Goal: Obtain resource: Obtain resource

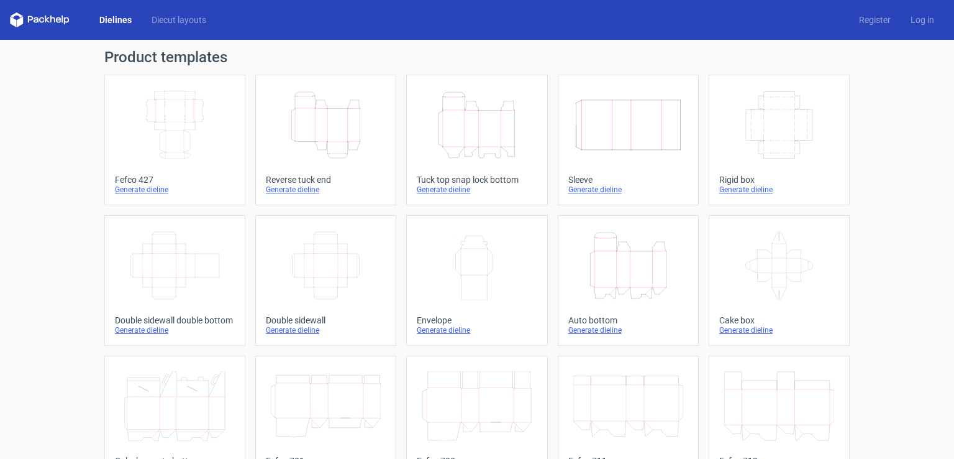
click at [875, 129] on div "Product templates Width Depth Height Fefco 427 Generate dieline Height Depth Wi…" at bounding box center [477, 408] width 954 height 737
click at [633, 276] on icon "Height Depth Width" at bounding box center [628, 266] width 110 height 70
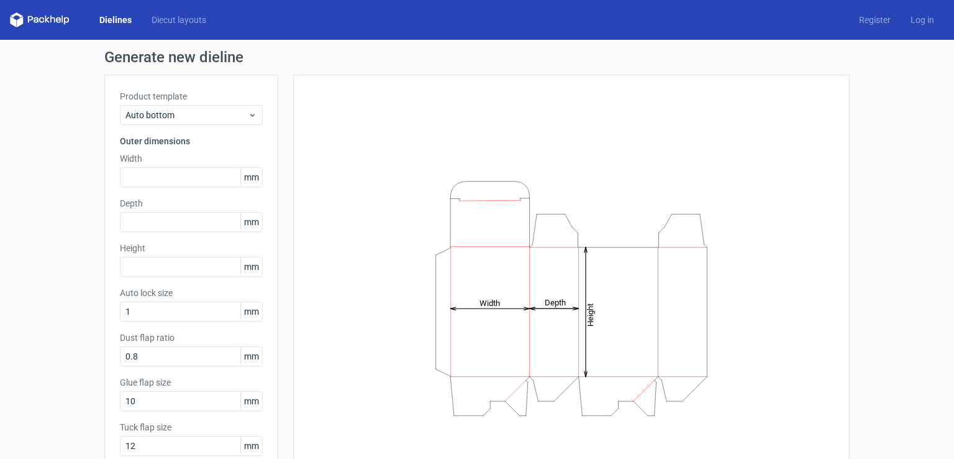
click at [109, 17] on link "Dielines" at bounding box center [115, 20] width 52 height 12
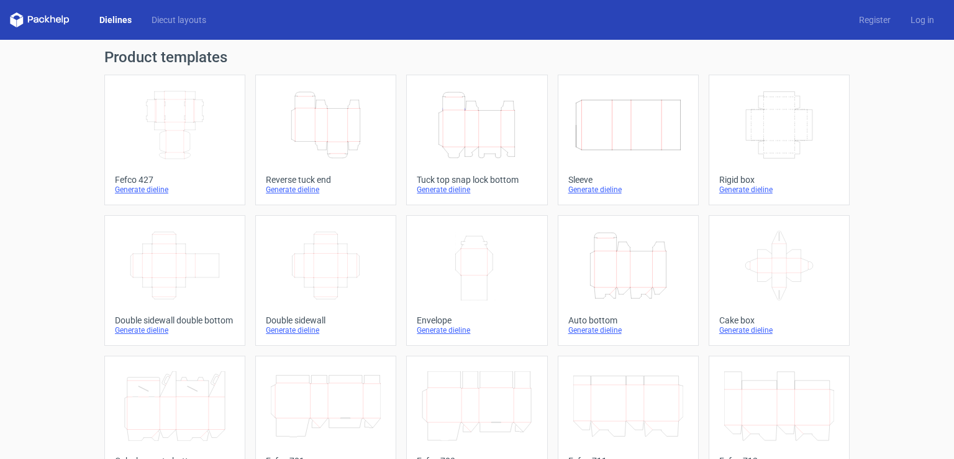
click at [629, 285] on icon "Height Depth Width" at bounding box center [628, 266] width 110 height 70
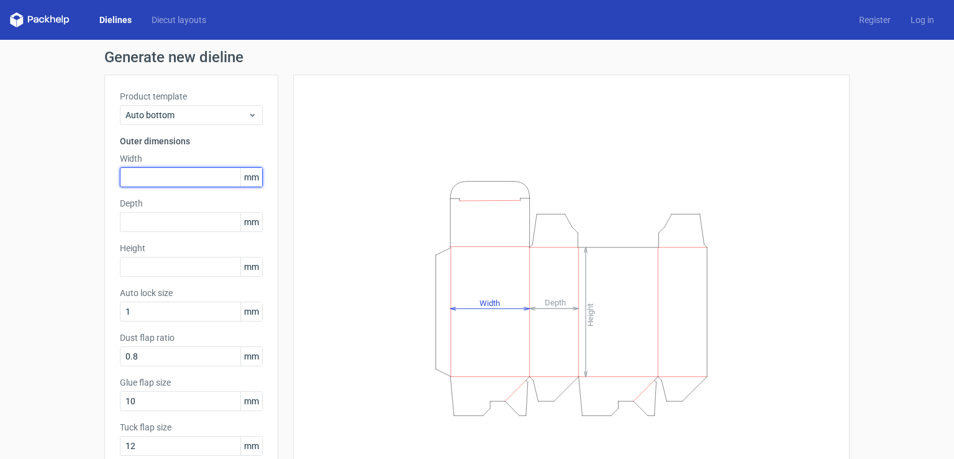
click at [131, 182] on input "text" at bounding box center [191, 177] width 143 height 20
type input "60"
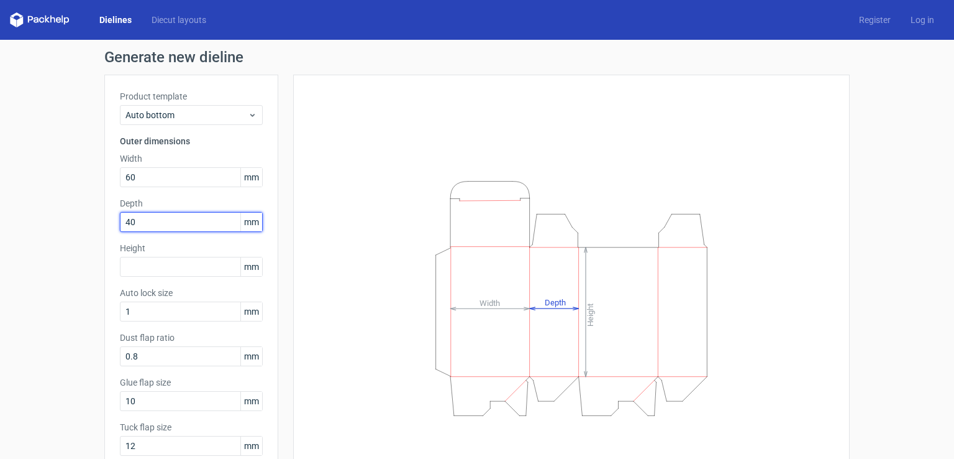
type input "40"
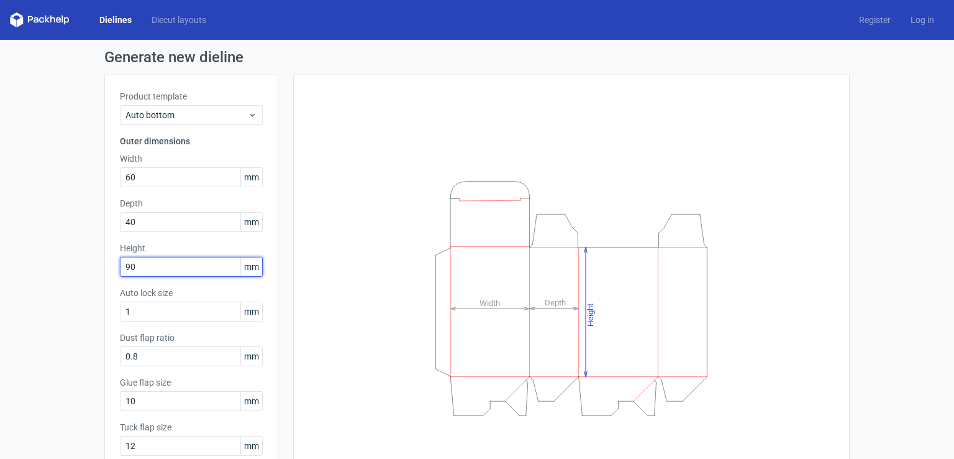
type input "90"
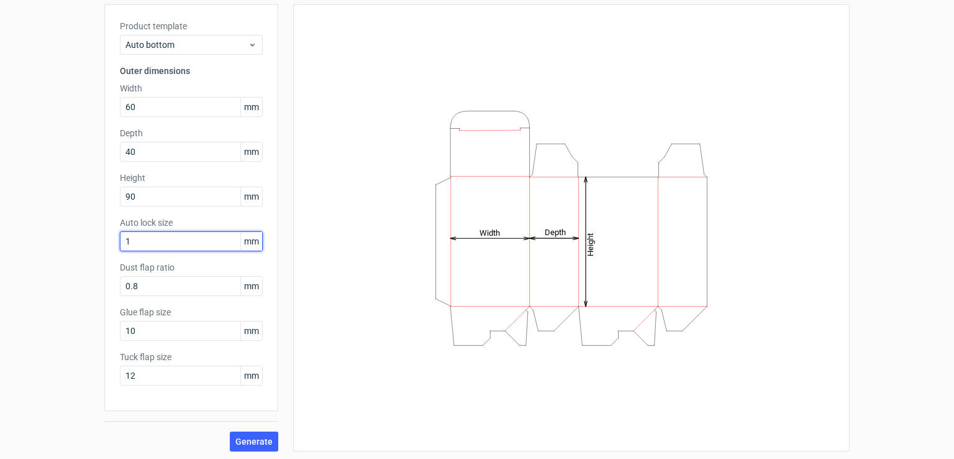
scroll to position [72, 0]
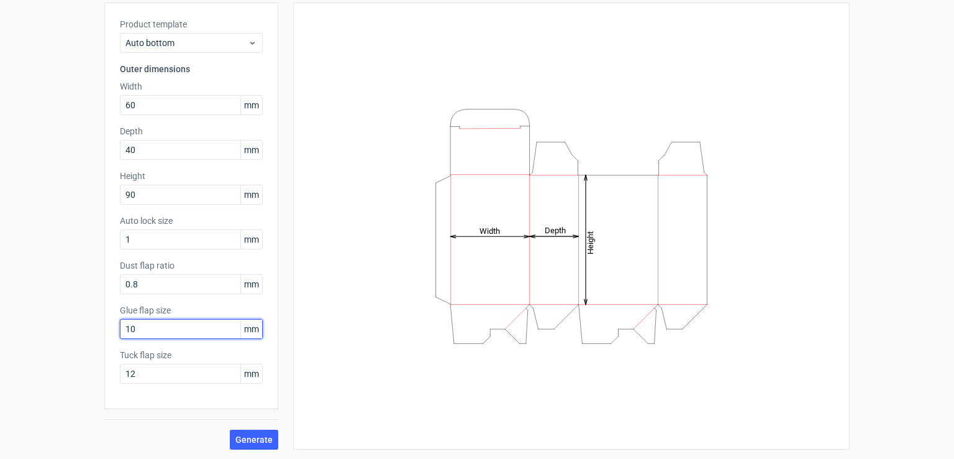
drag, startPoint x: 132, startPoint y: 328, endPoint x: 100, endPoint y: 340, distance: 33.8
click at [104, 339] on div "Product template Auto bottom Outer dimensions Width 60 mm Depth 40 mm Height 90…" at bounding box center [191, 205] width 174 height 406
type input "13"
click at [253, 437] on span "Generate" at bounding box center [253, 439] width 37 height 9
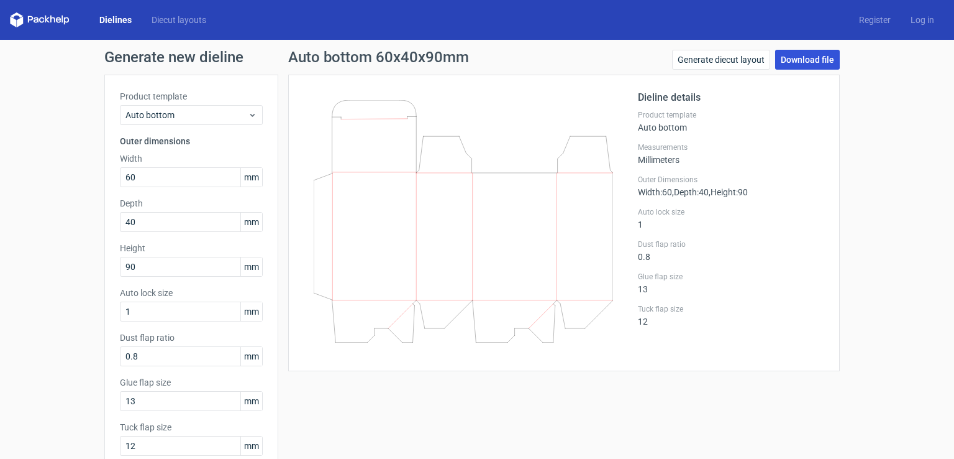
click at [800, 60] on link "Download file" at bounding box center [807, 60] width 65 height 20
click at [710, 60] on link "Generate diecut layout" at bounding box center [721, 60] width 98 height 20
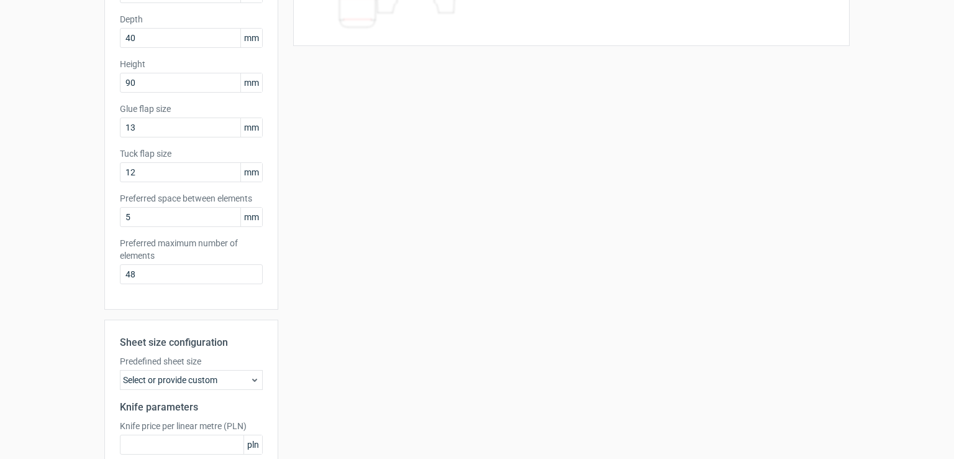
scroll to position [186, 0]
drag, startPoint x: 141, startPoint y: 274, endPoint x: 112, endPoint y: 279, distance: 29.6
click at [112, 278] on div "Product template Auto bottom Outer dimensions Width 60 mm Depth 40 mm Height 90…" at bounding box center [191, 97] width 174 height 419
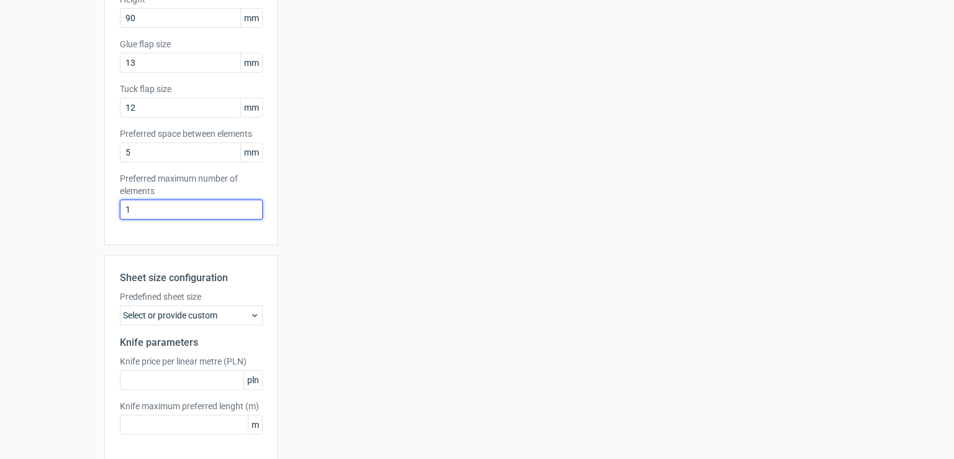
scroll to position [299, 0]
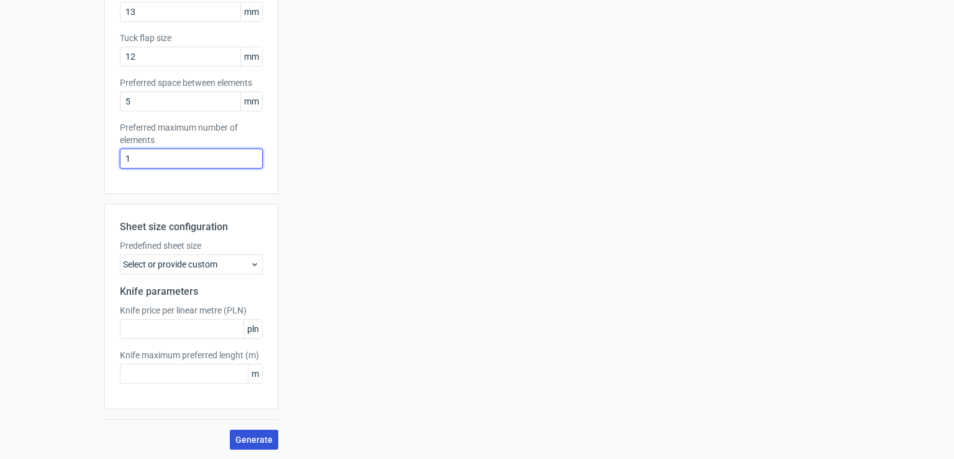
type input "1"
click at [249, 440] on span "Generate" at bounding box center [253, 439] width 37 height 9
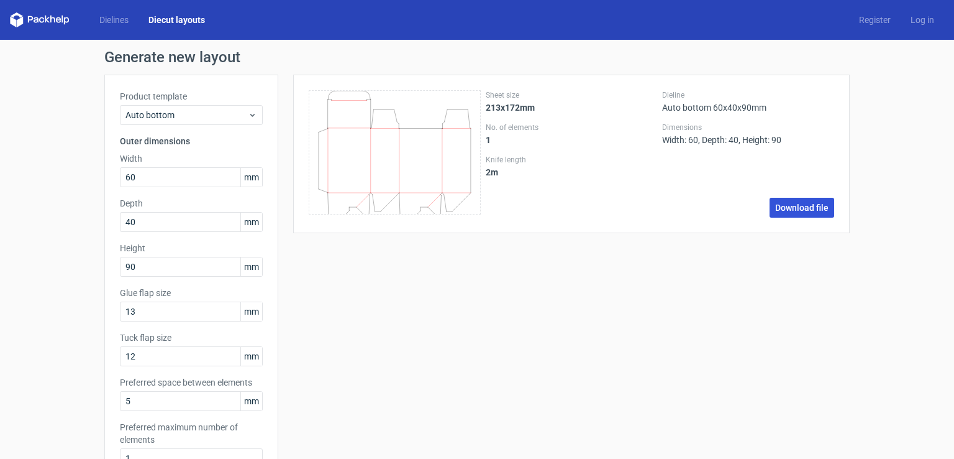
click at [796, 212] on link "Download file" at bounding box center [802, 208] width 65 height 20
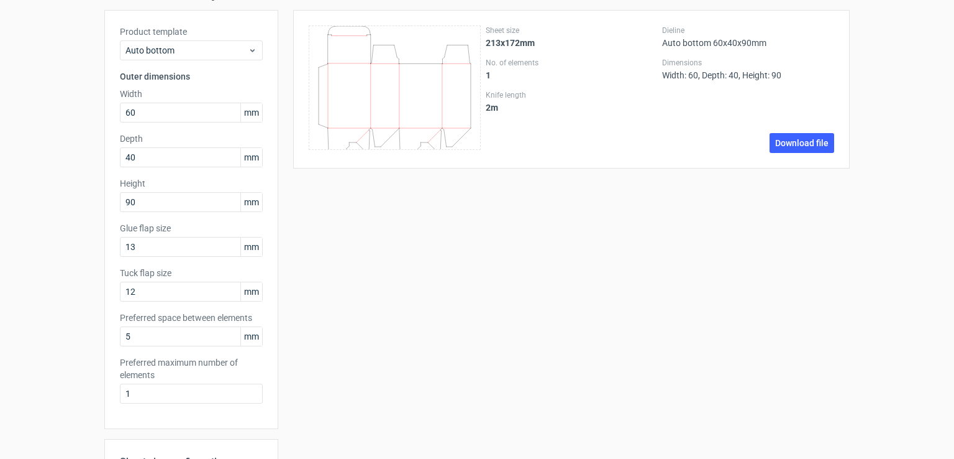
scroll to position [249, 0]
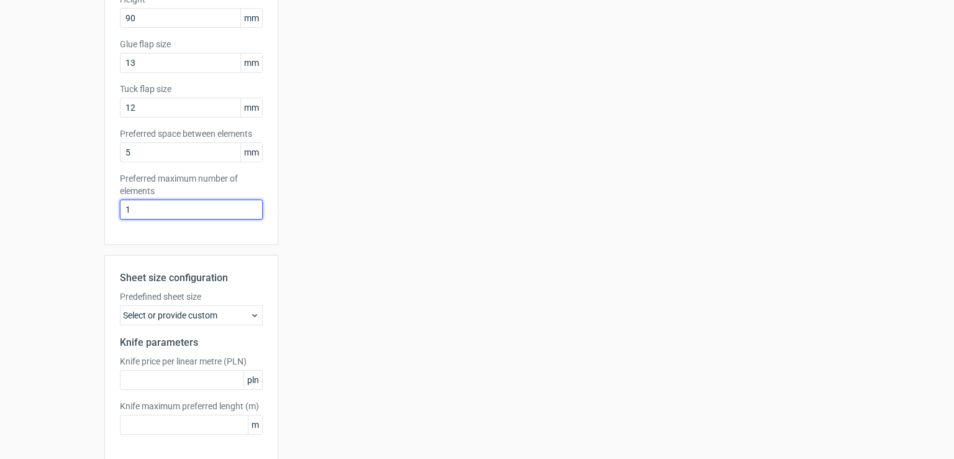
drag, startPoint x: 134, startPoint y: 209, endPoint x: 88, endPoint y: 219, distance: 47.6
click at [89, 219] on div "Generate new layout Product template Auto bottom Outer dimensions Width 60 mm D…" at bounding box center [477, 150] width 954 height 719
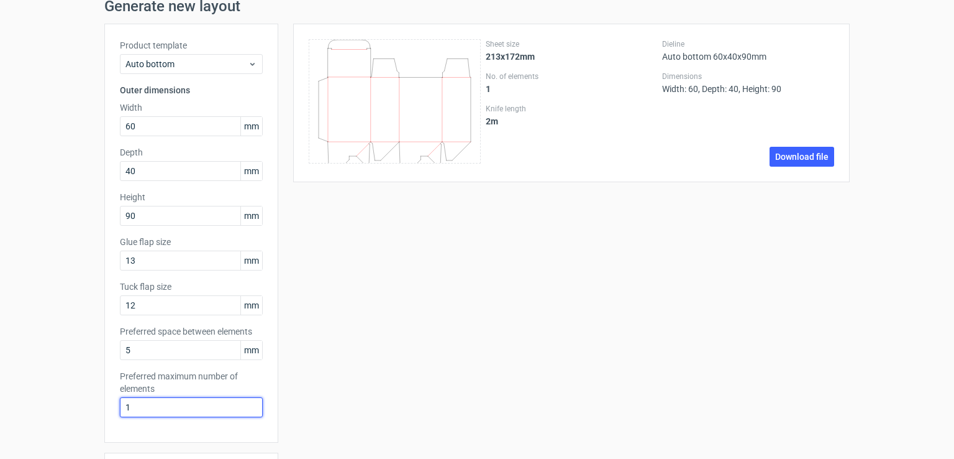
scroll to position [0, 0]
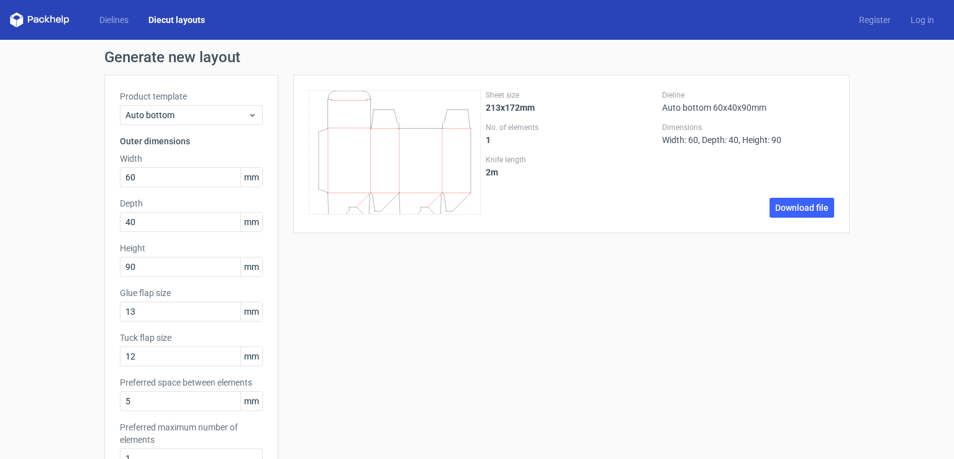
click at [245, 182] on span "mm" at bounding box center [251, 177] width 22 height 19
click at [112, 16] on link "Dielines" at bounding box center [113, 20] width 49 height 12
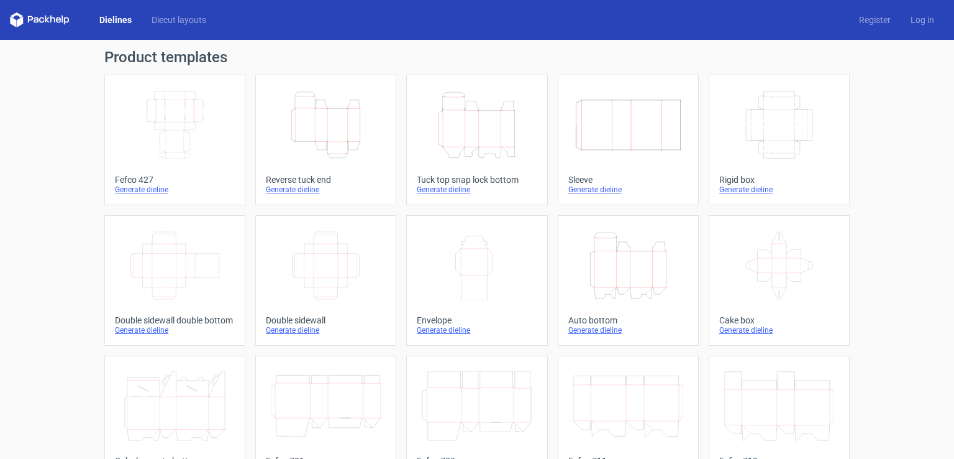
click at [310, 126] on icon "Height Depth Width" at bounding box center [326, 125] width 110 height 70
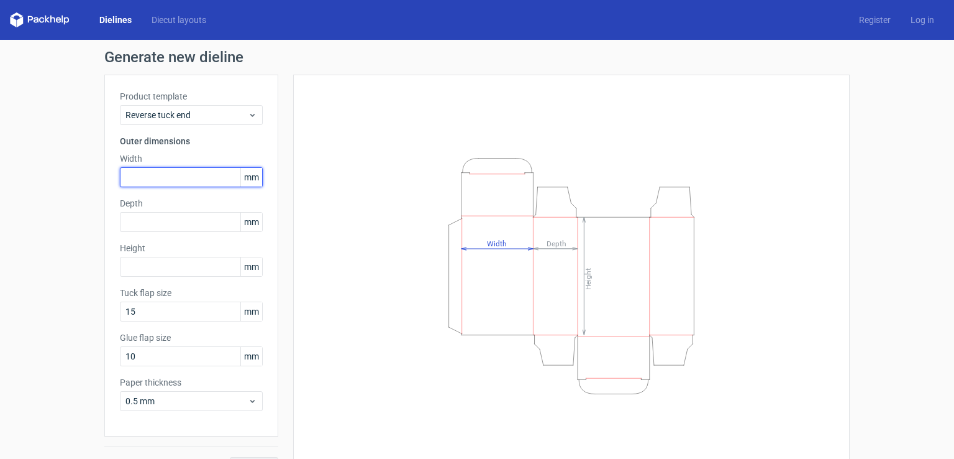
click at [139, 175] on input "text" at bounding box center [191, 177] width 143 height 20
type input "295"
type input "25"
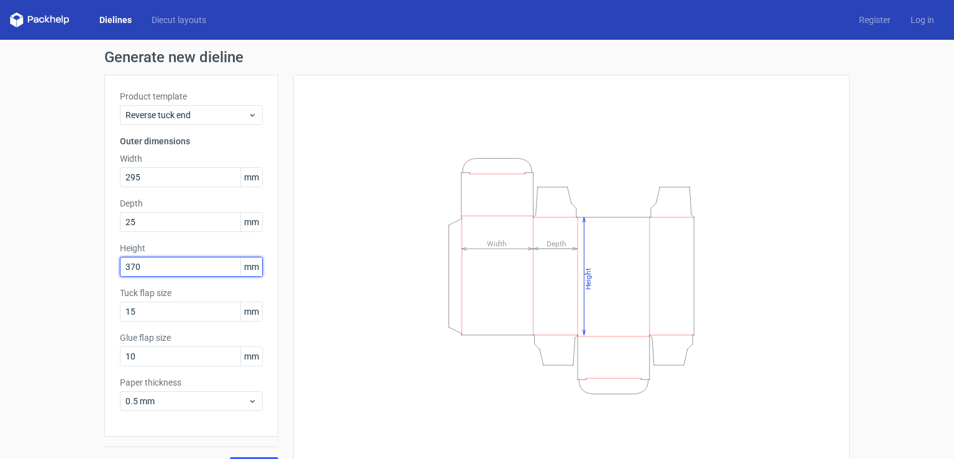
type input "370"
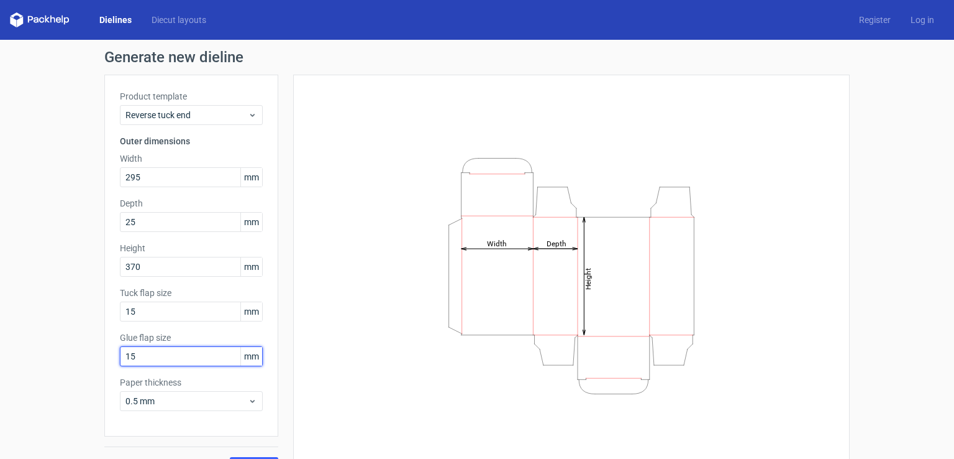
click at [140, 357] on input "15" at bounding box center [191, 356] width 143 height 20
type input "13"
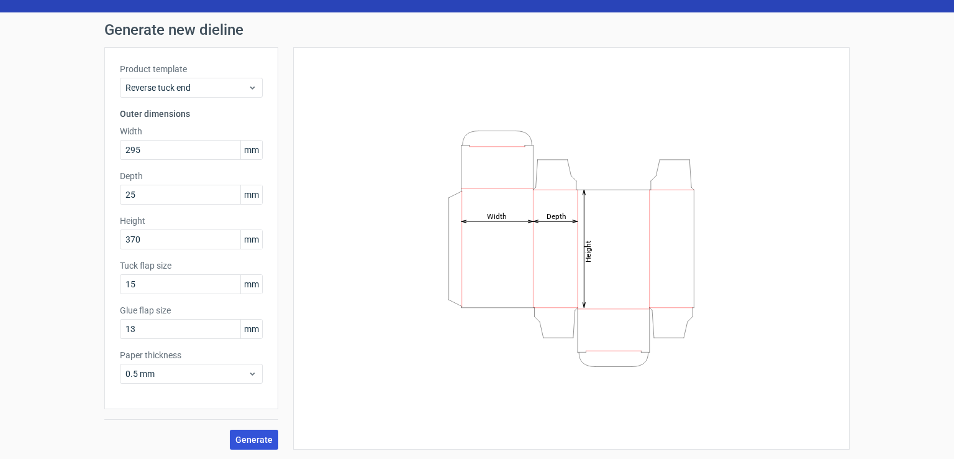
click at [256, 436] on span "Generate" at bounding box center [253, 439] width 37 height 9
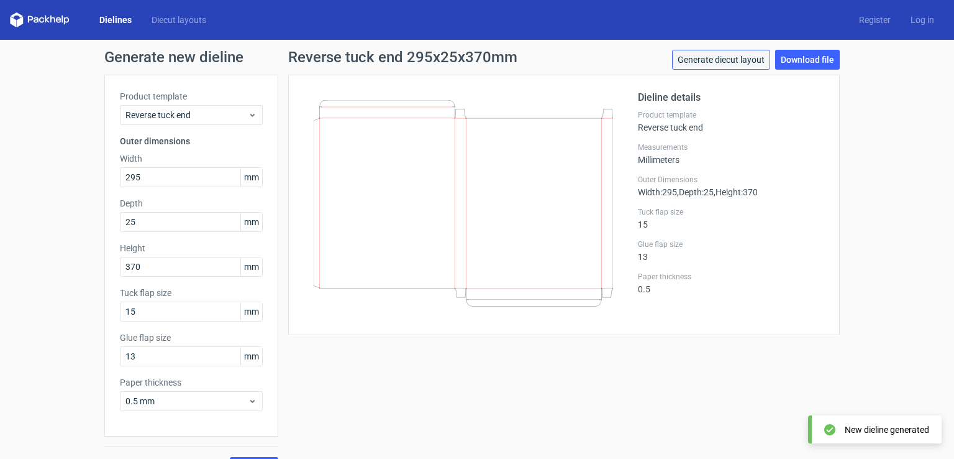
click at [714, 59] on link "Generate diecut layout" at bounding box center [721, 60] width 98 height 20
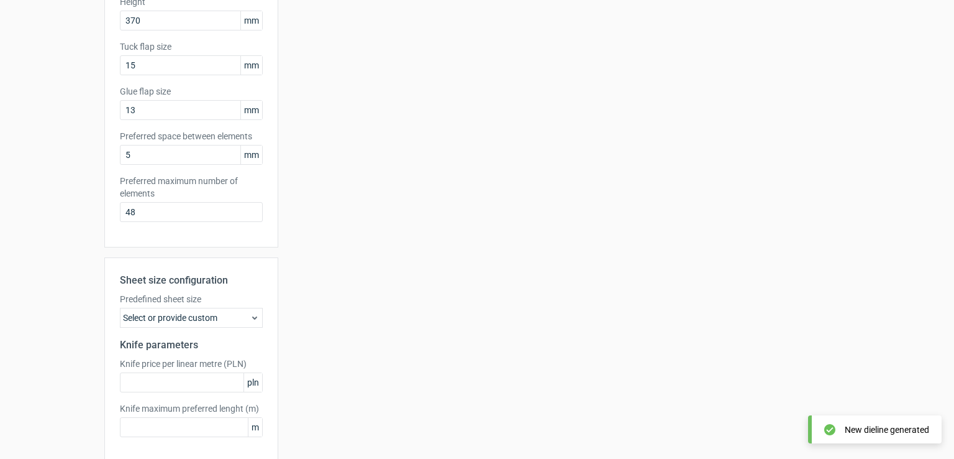
scroll to position [249, 0]
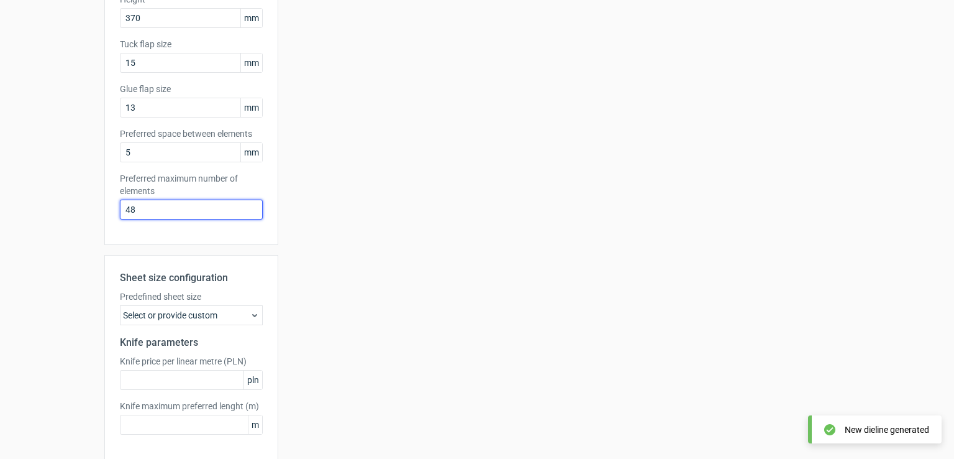
drag, startPoint x: 144, startPoint y: 209, endPoint x: 93, endPoint y: 234, distance: 56.7
click at [97, 231] on div "Generate new layout Product template Reverse tuck end Outer dimensions Width 29…" at bounding box center [477, 150] width 954 height 719
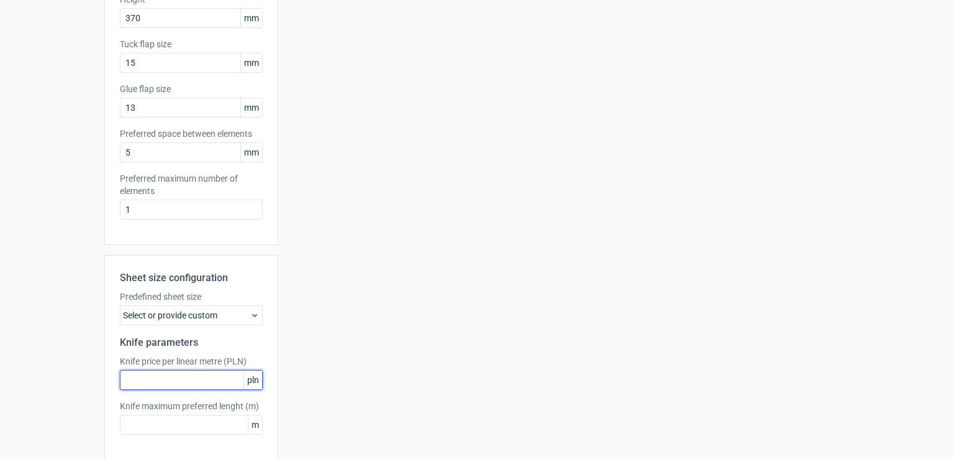
scroll to position [299, 0]
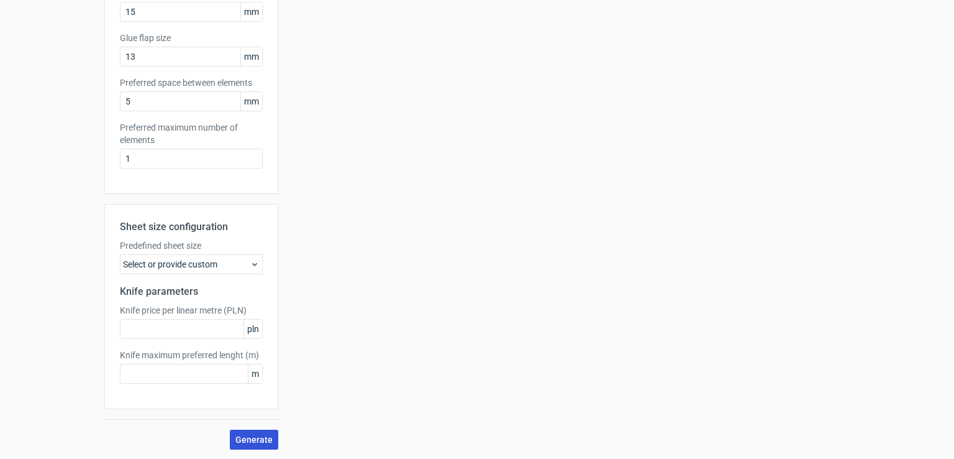
click at [247, 438] on span "Generate" at bounding box center [253, 439] width 37 height 9
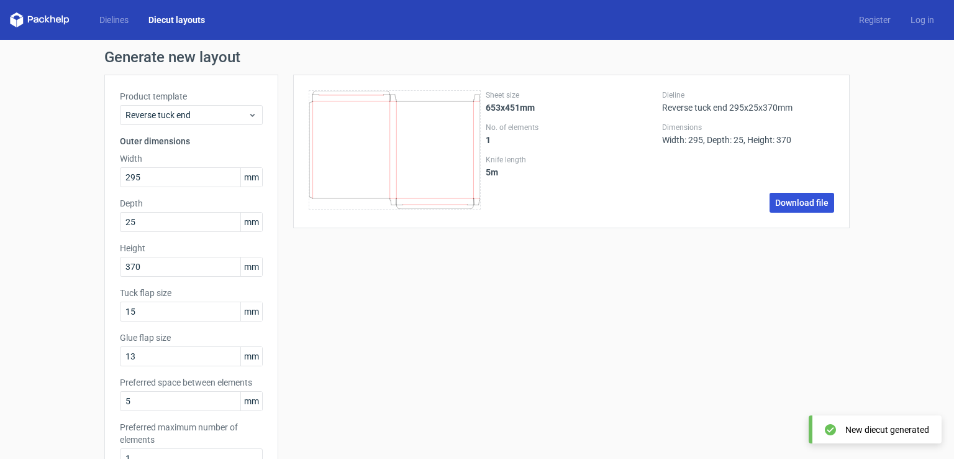
click at [808, 207] on link "Download file" at bounding box center [802, 203] width 65 height 20
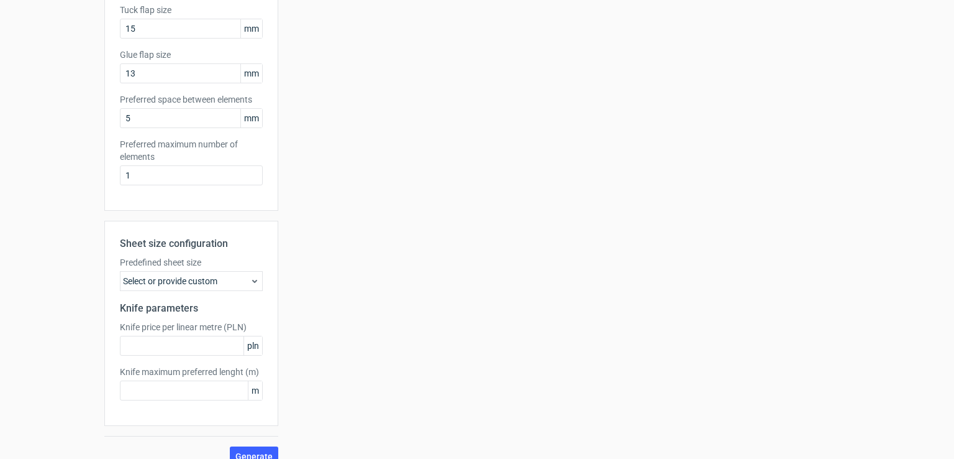
scroll to position [299, 0]
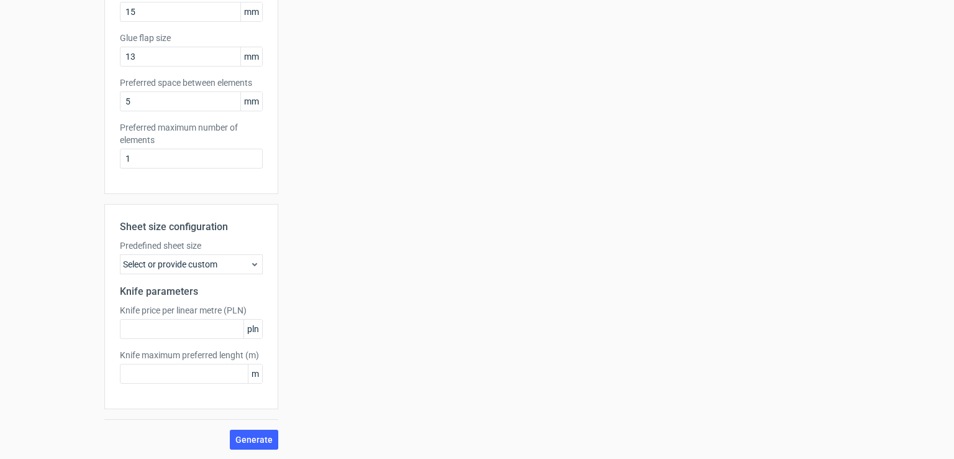
click at [164, 268] on div "Select or provide custom" at bounding box center [191, 264] width 143 height 20
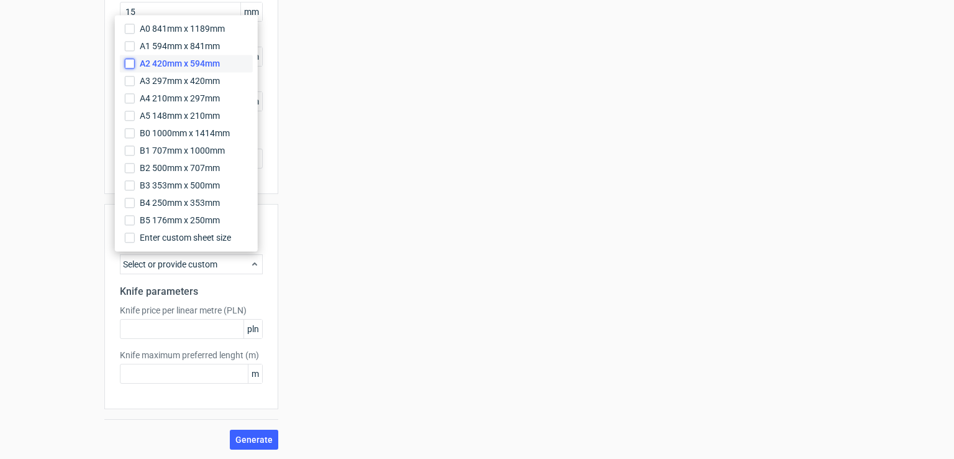
click at [127, 65] on input "A2 420mm x 594mm" at bounding box center [130, 63] width 10 height 10
click at [245, 436] on span "Generate" at bounding box center [253, 439] width 37 height 9
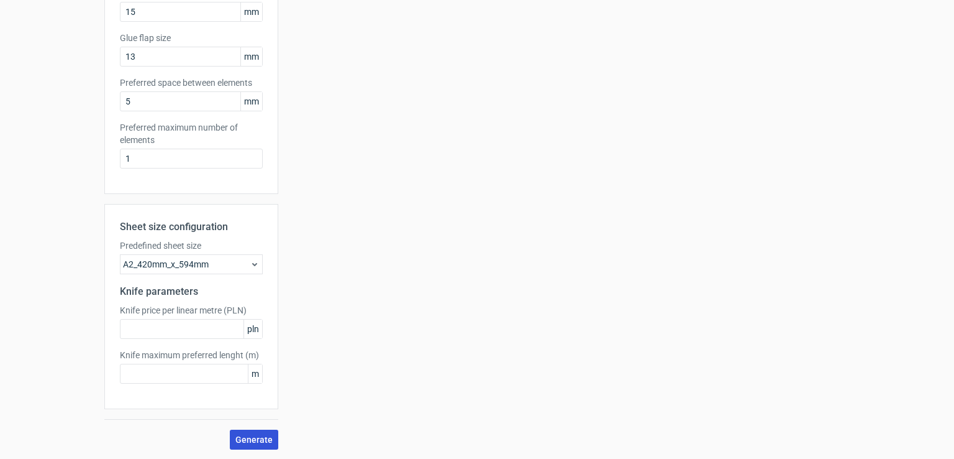
click at [247, 439] on span "Generate" at bounding box center [253, 439] width 37 height 9
click at [150, 265] on div "A2_420mm_x_594mm" at bounding box center [191, 264] width 143 height 20
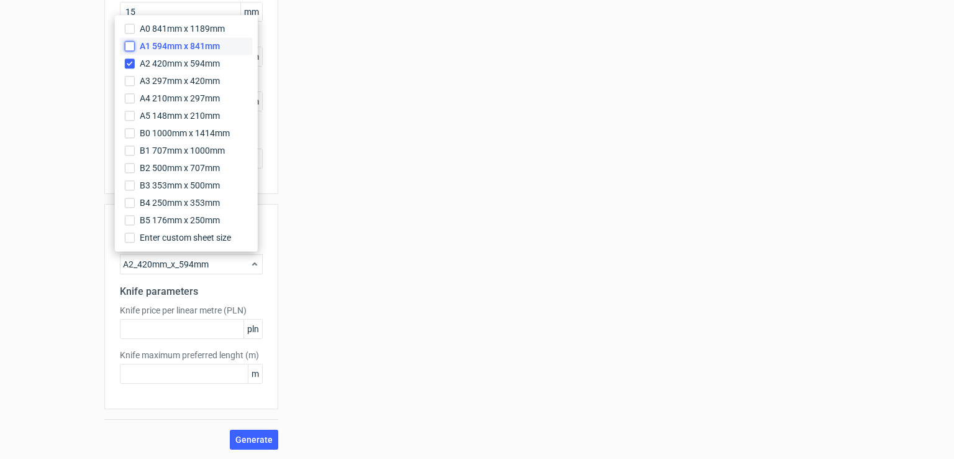
click at [129, 45] on input "A1 594mm x 841mm" at bounding box center [130, 46] width 10 height 10
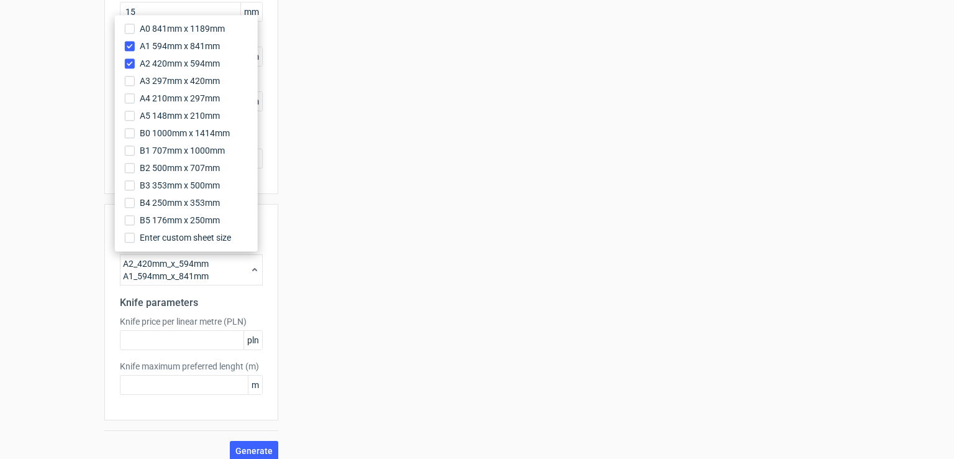
click at [351, 373] on div "Your diecut layouts will be listed here once you generate them Height Depth Wid…" at bounding box center [564, 117] width 572 height 685
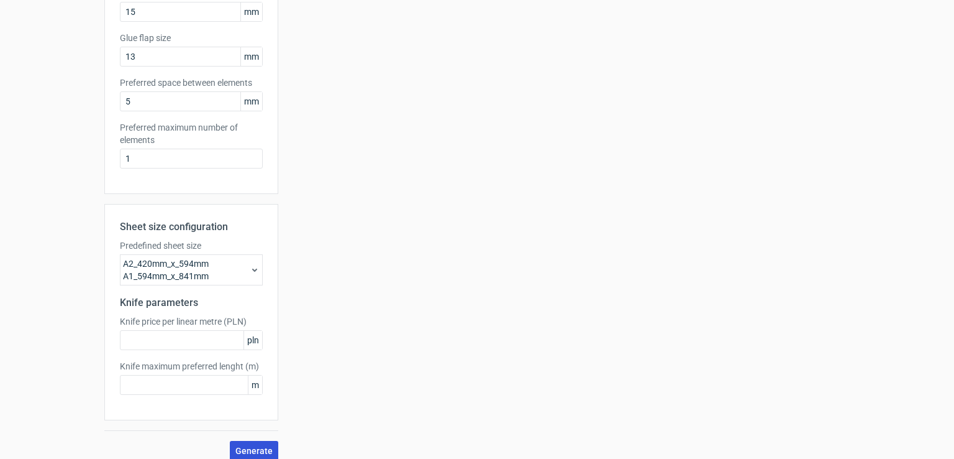
click at [242, 446] on span "Generate" at bounding box center [253, 450] width 37 height 9
click at [231, 267] on div "A2_420mm_x_594mm A1_594mm_x_841mm" at bounding box center [191, 269] width 143 height 31
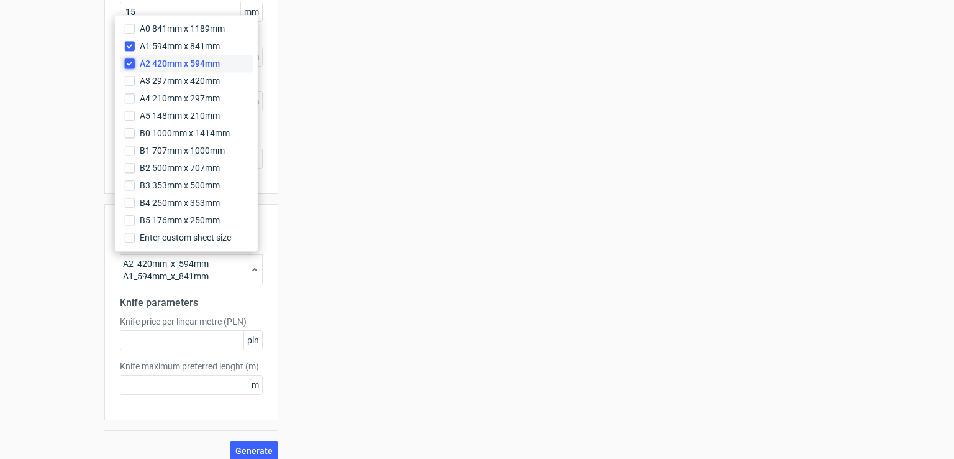
click at [127, 64] on input "A2 420mm x 594mm" at bounding box center [130, 63] width 10 height 10
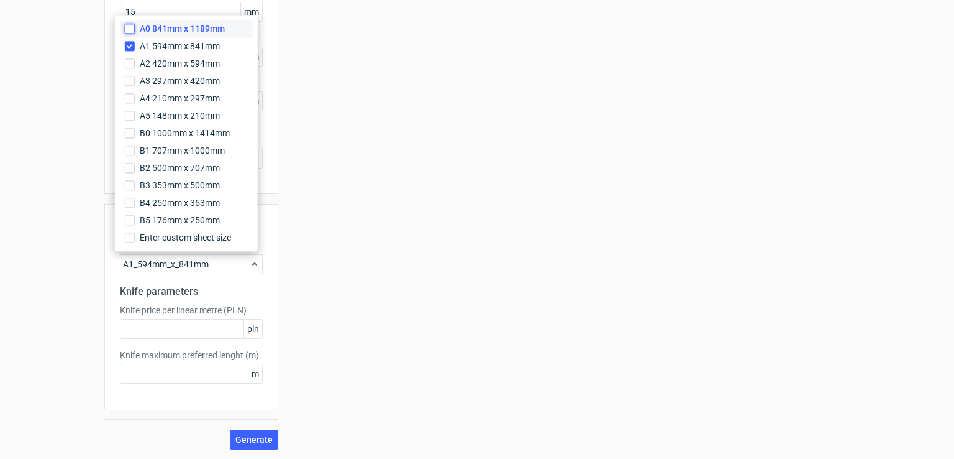
click at [130, 29] on input "A0 841mm x 1189mm" at bounding box center [130, 29] width 10 height 10
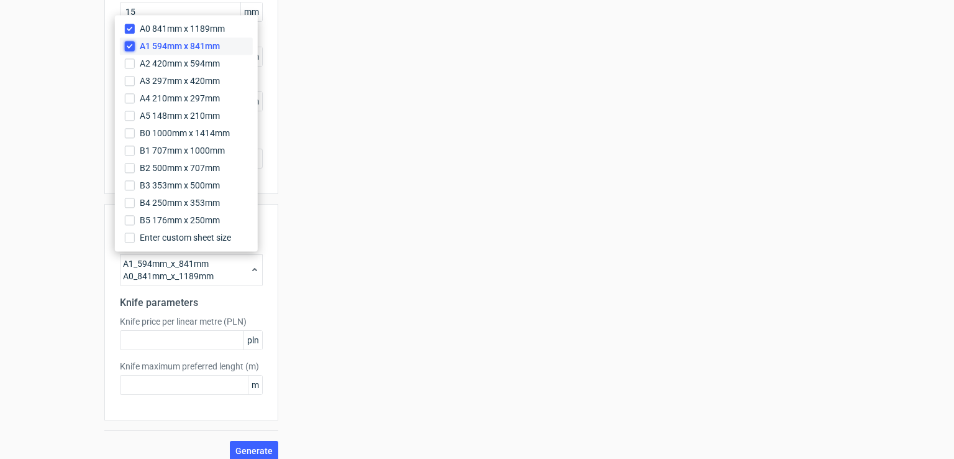
click at [129, 50] on input "A1 594mm x 841mm" at bounding box center [130, 46] width 10 height 10
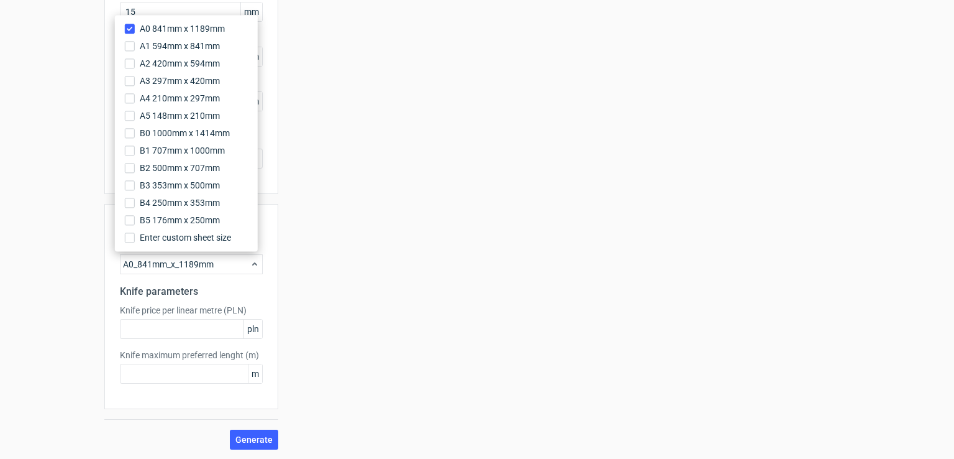
click at [353, 365] on div "Your diecut layouts will be listed here once you generate them Height Depth Wid…" at bounding box center [564, 112] width 572 height 674
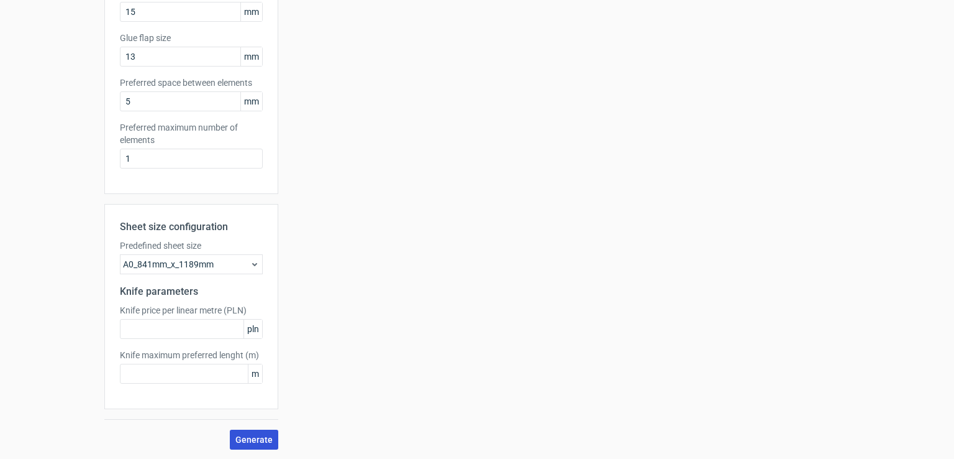
click at [244, 443] on button "Generate" at bounding box center [254, 439] width 48 height 20
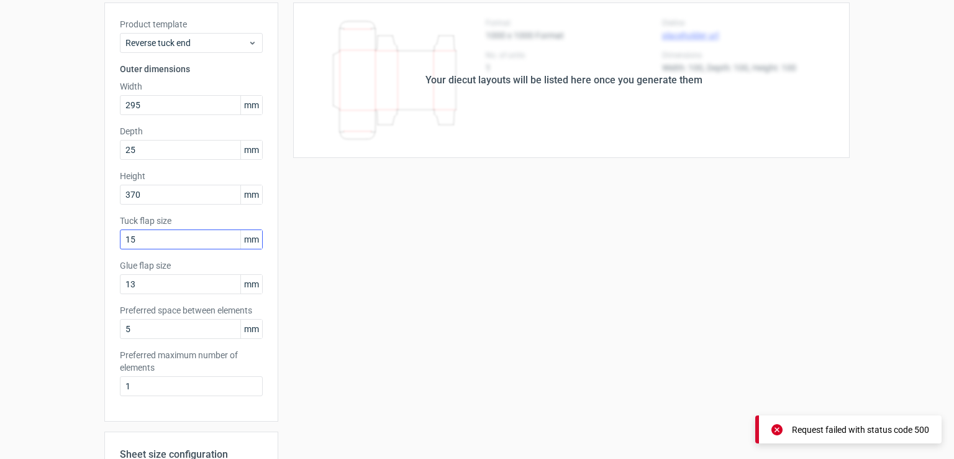
scroll to position [51, 0]
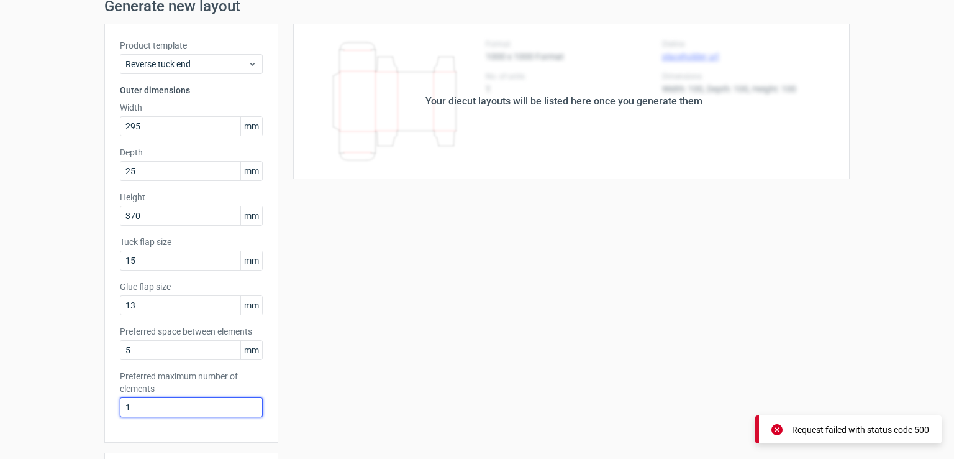
drag, startPoint x: 124, startPoint y: 413, endPoint x: 110, endPoint y: 419, distance: 15.0
click at [110, 419] on div "Product template Reverse tuck end Outer dimensions Width 295 mm Depth 25 mm Hei…" at bounding box center [191, 233] width 174 height 419
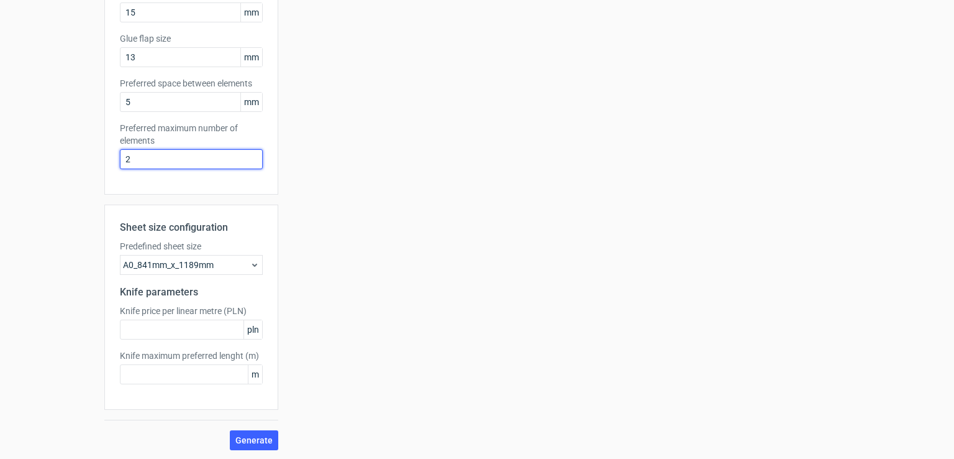
scroll to position [299, 0]
type input "2"
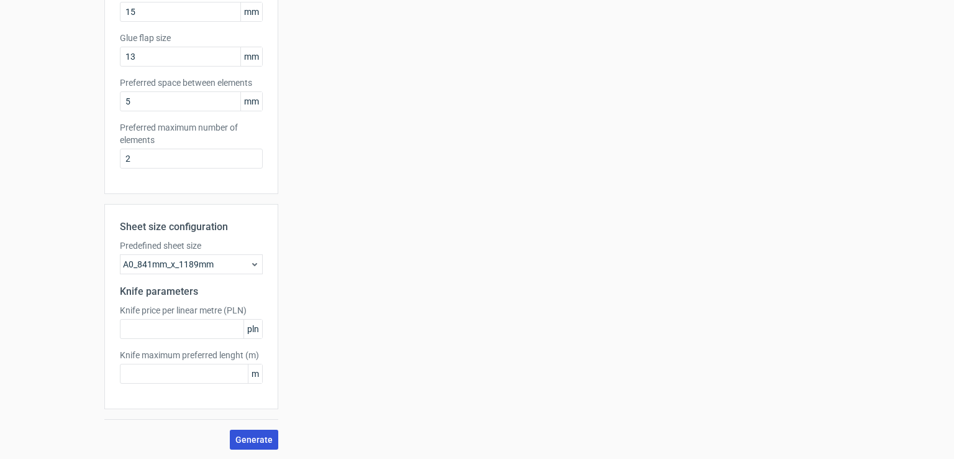
click at [248, 439] on span "Generate" at bounding box center [253, 439] width 37 height 9
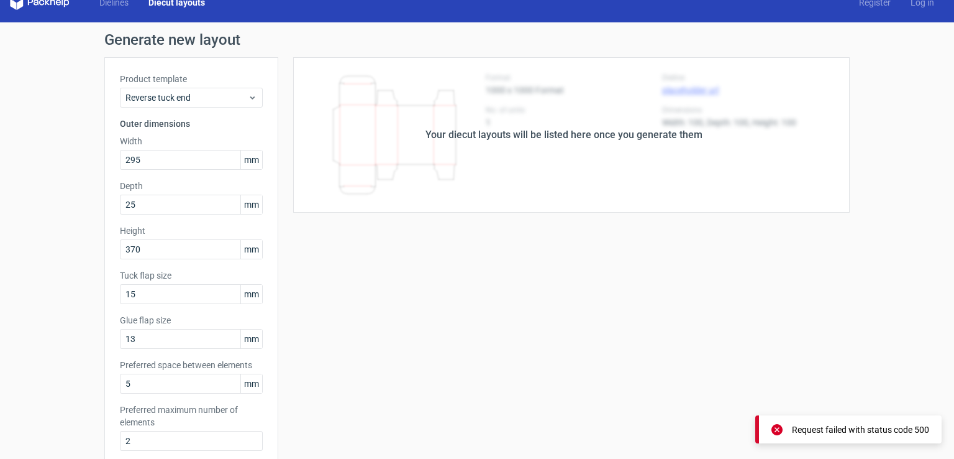
scroll to position [0, 0]
